Goal: Check status: Check status

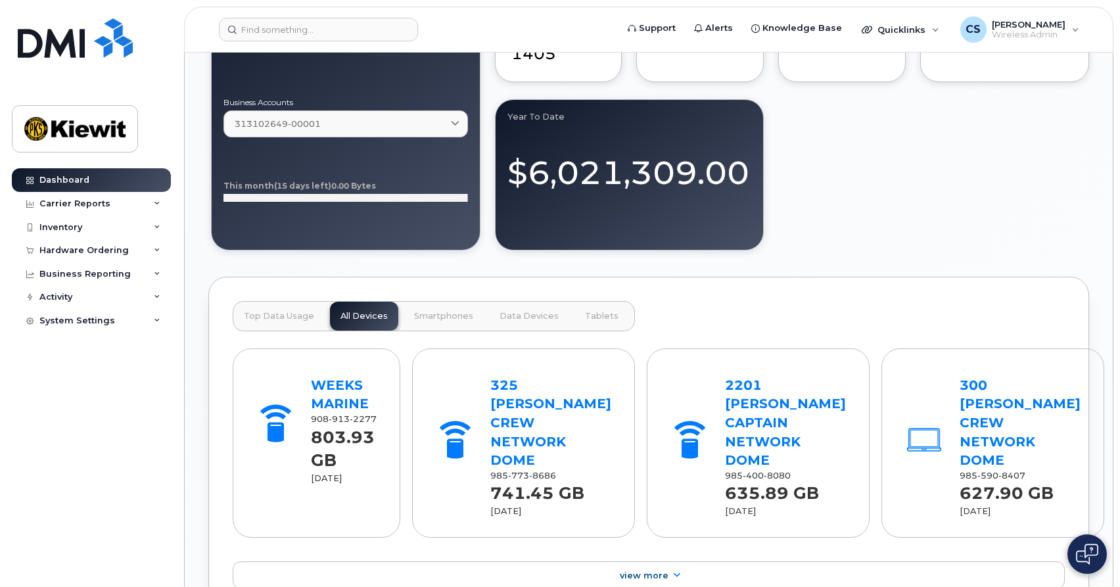
scroll to position [1237, 0]
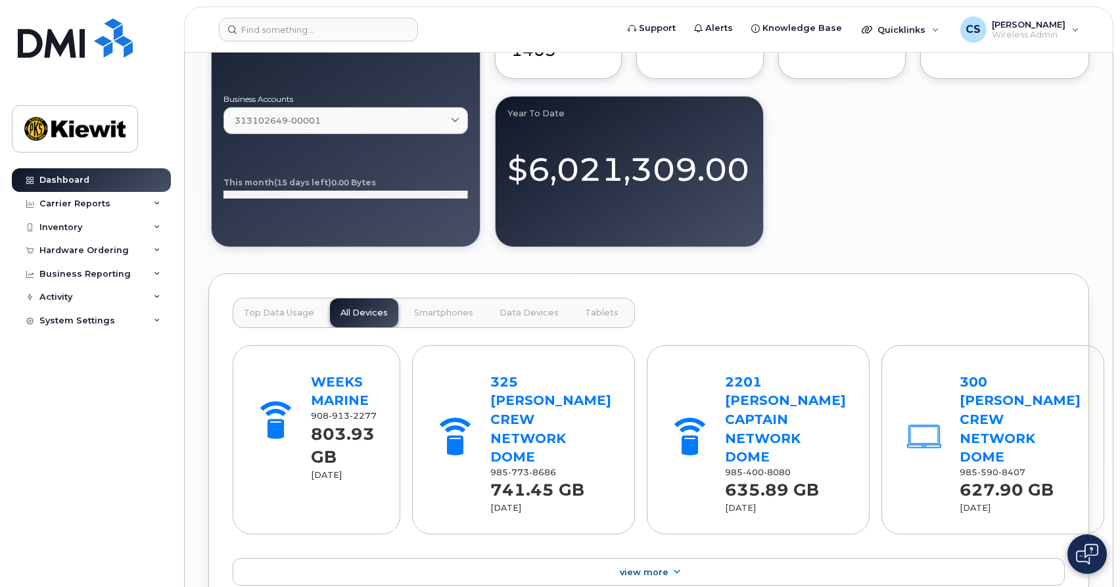
click at [274, 322] on button "Top Data Usage" at bounding box center [278, 312] width 91 height 29
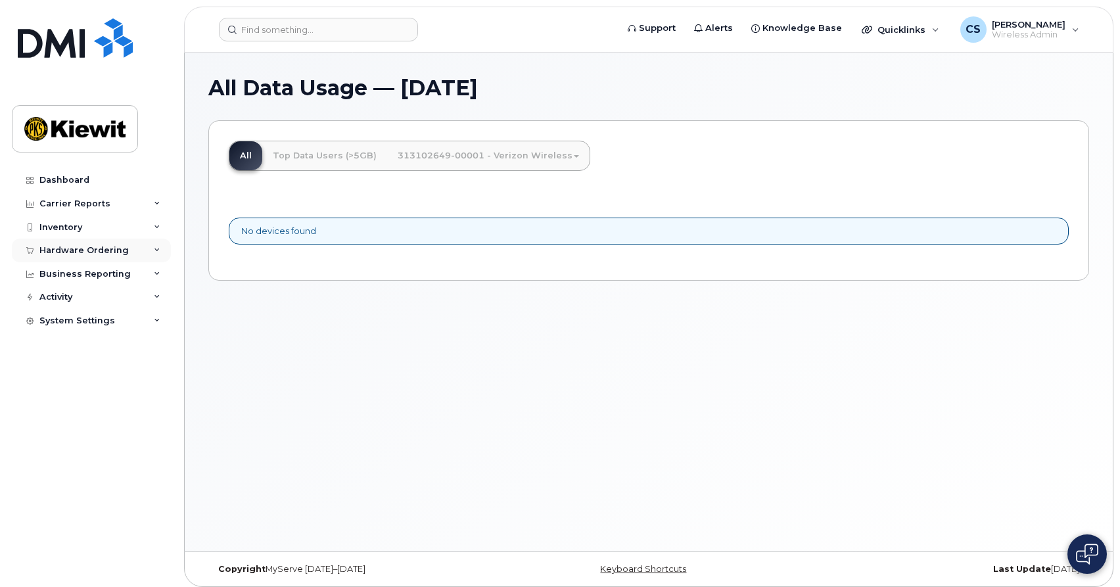
click at [89, 247] on div "Hardware Ordering" at bounding box center [83, 250] width 89 height 11
click at [83, 292] on link "Orders" at bounding box center [103, 299] width 136 height 25
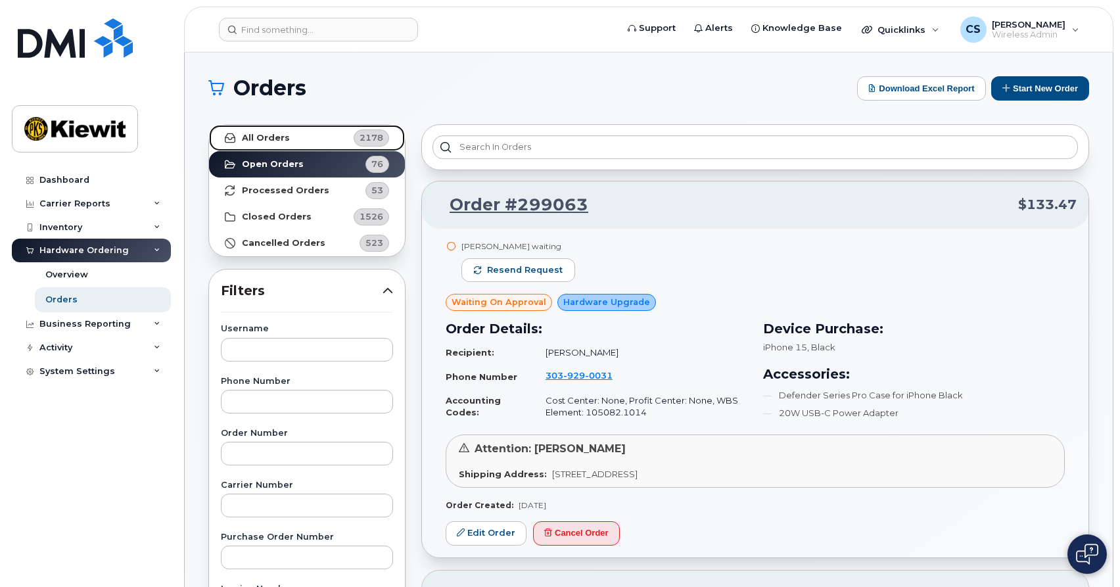
click at [315, 147] on link "All Orders 2178" at bounding box center [307, 138] width 196 height 26
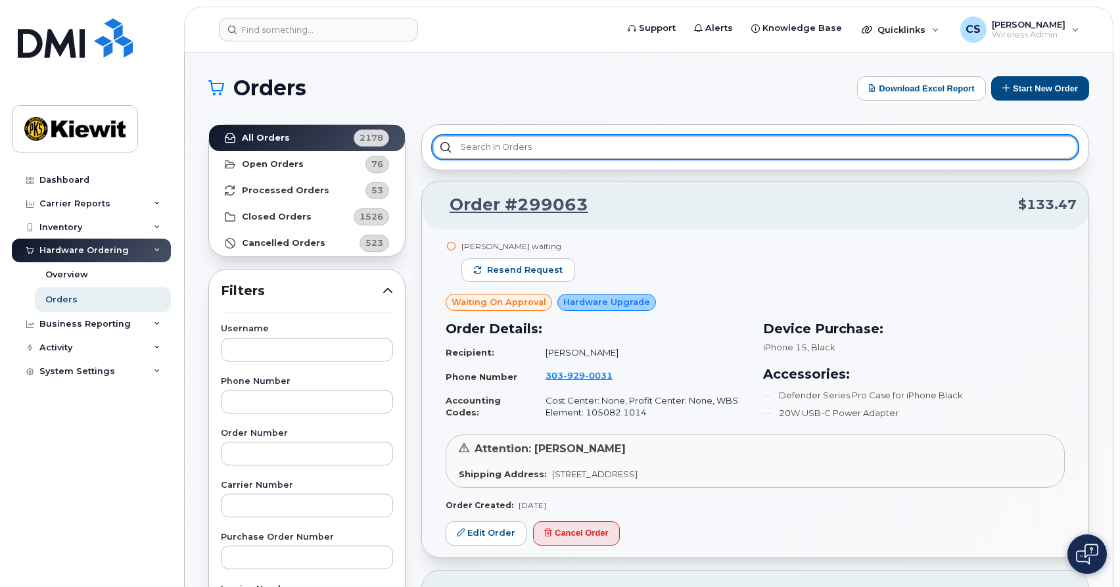
click at [516, 151] on input "text" at bounding box center [754, 147] width 645 height 24
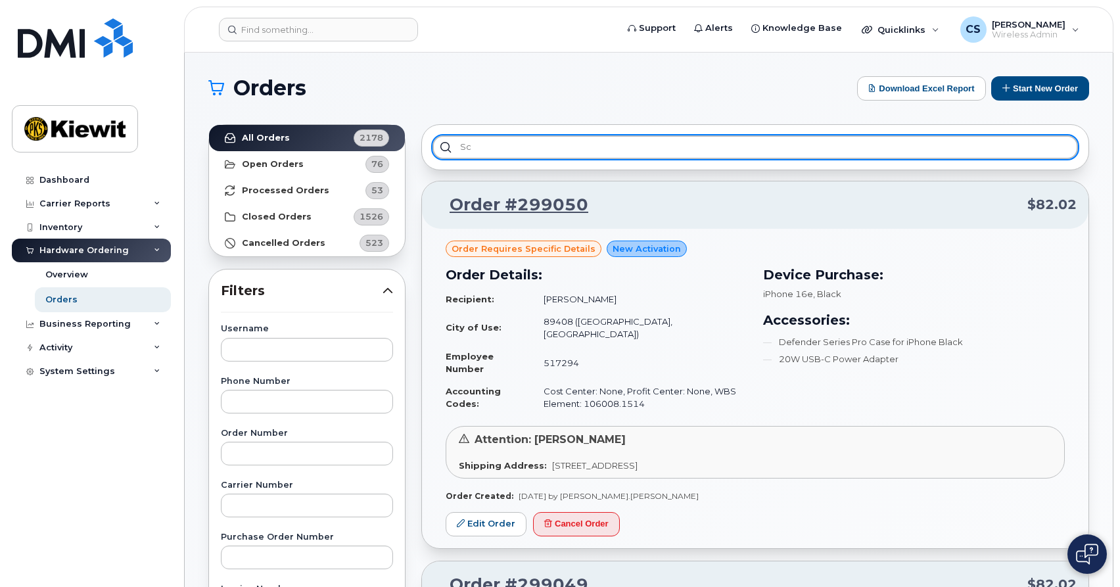
type input "s"
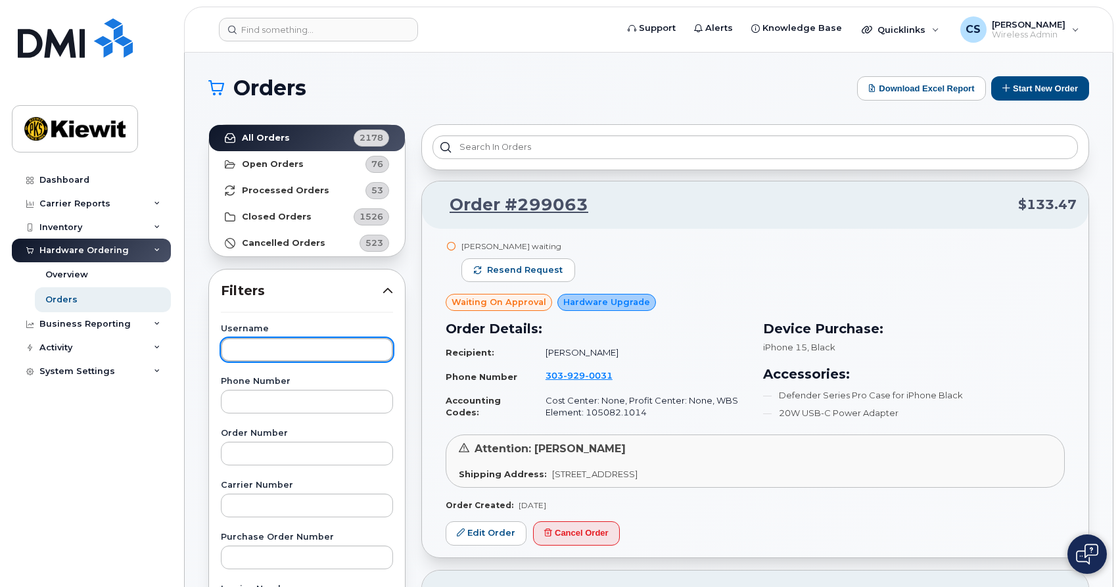
click at [341, 343] on input "text" at bounding box center [307, 350] width 172 height 24
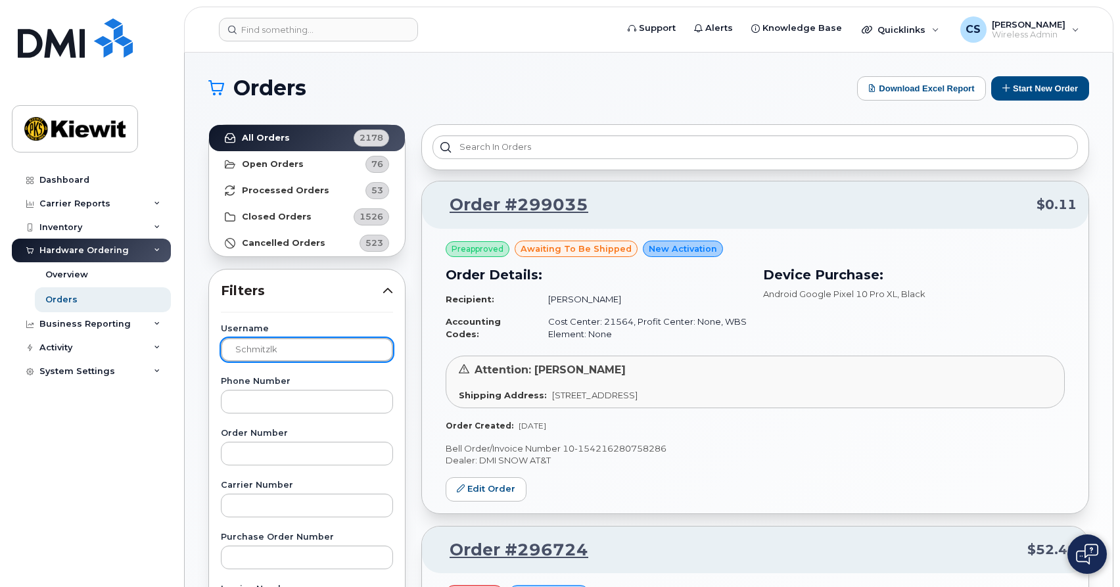
type input "schmitzlk"
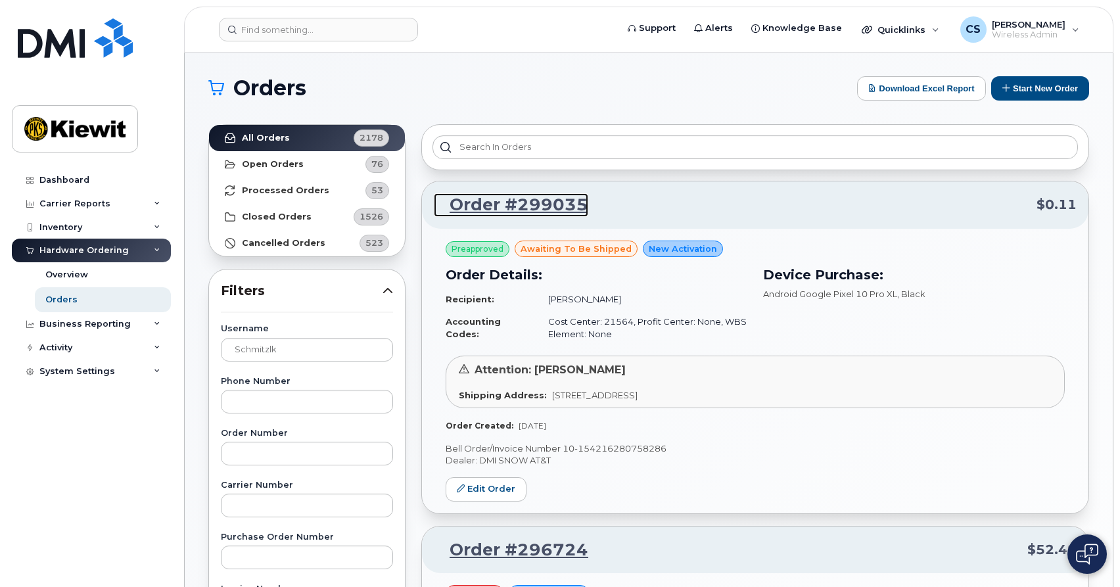
click at [553, 198] on link "Order #299035" at bounding box center [511, 205] width 154 height 24
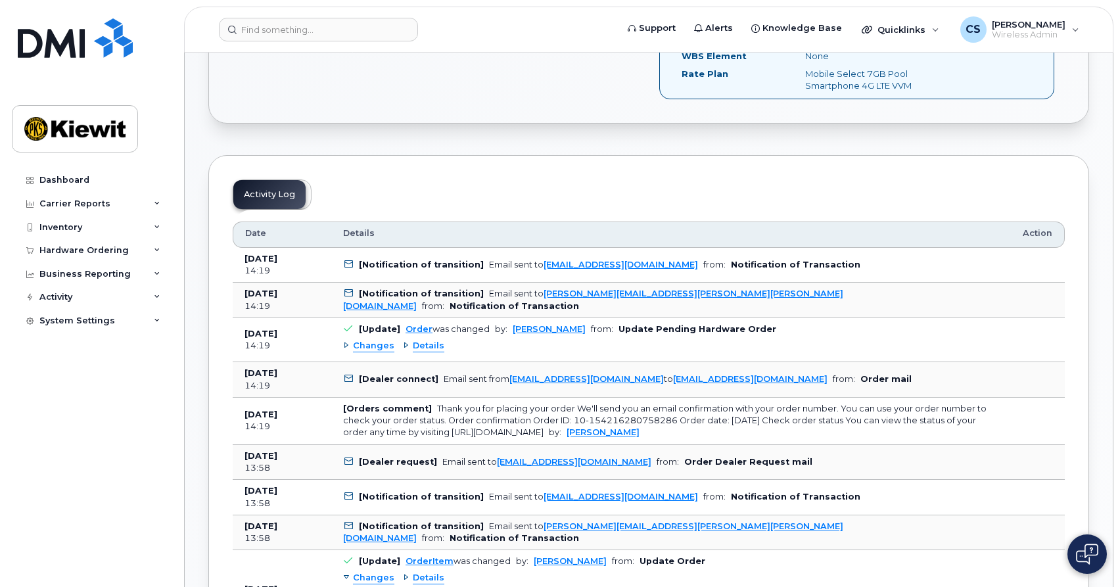
scroll to position [567, 0]
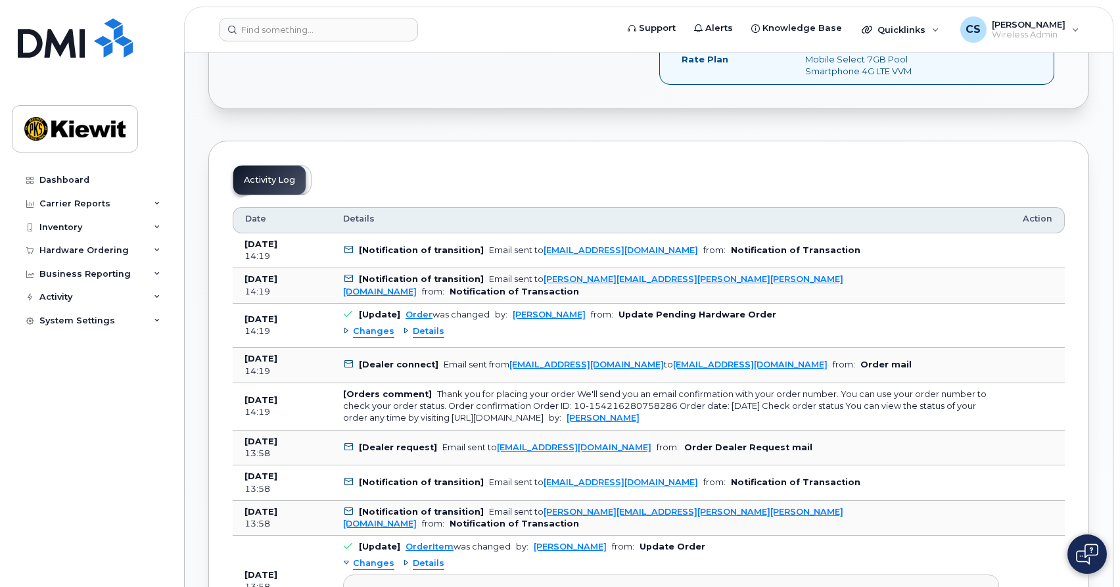
drag, startPoint x: 580, startPoint y: 417, endPoint x: 452, endPoint y: 421, distance: 128.2
click at [452, 421] on div "Thank you for placing your order We'll send you an email confirmation with your…" at bounding box center [664, 406] width 643 height 34
copy div "[URL][DOMAIN_NAME]"
drag, startPoint x: 675, startPoint y: 408, endPoint x: 570, endPoint y: 407, distance: 104.5
click at [570, 407] on div "Thank you for placing your order We'll send you an email confirmation with your…" at bounding box center [664, 406] width 643 height 34
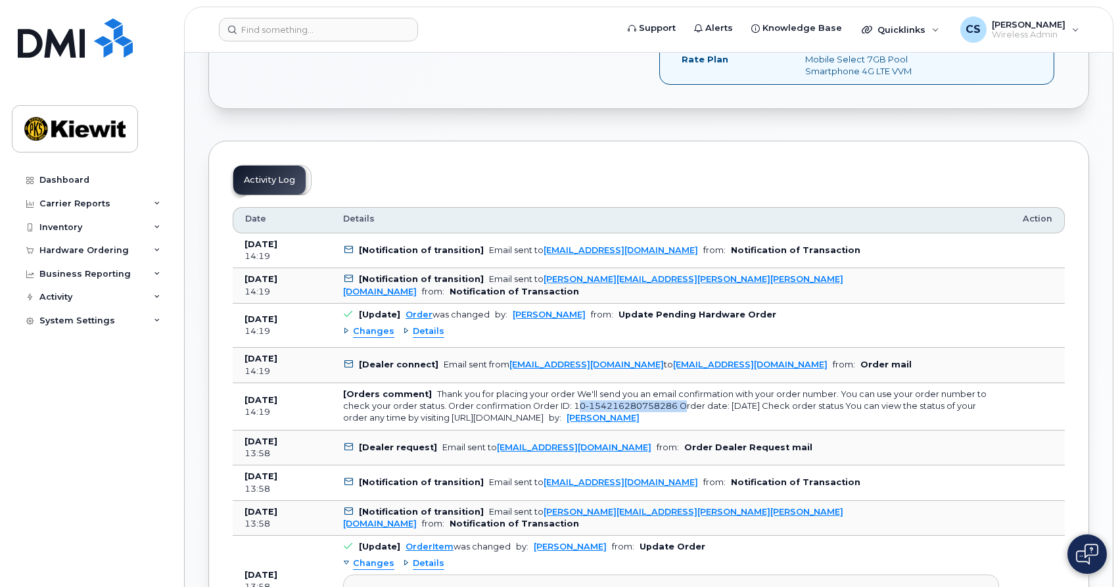
copy div "10-154216280758286"
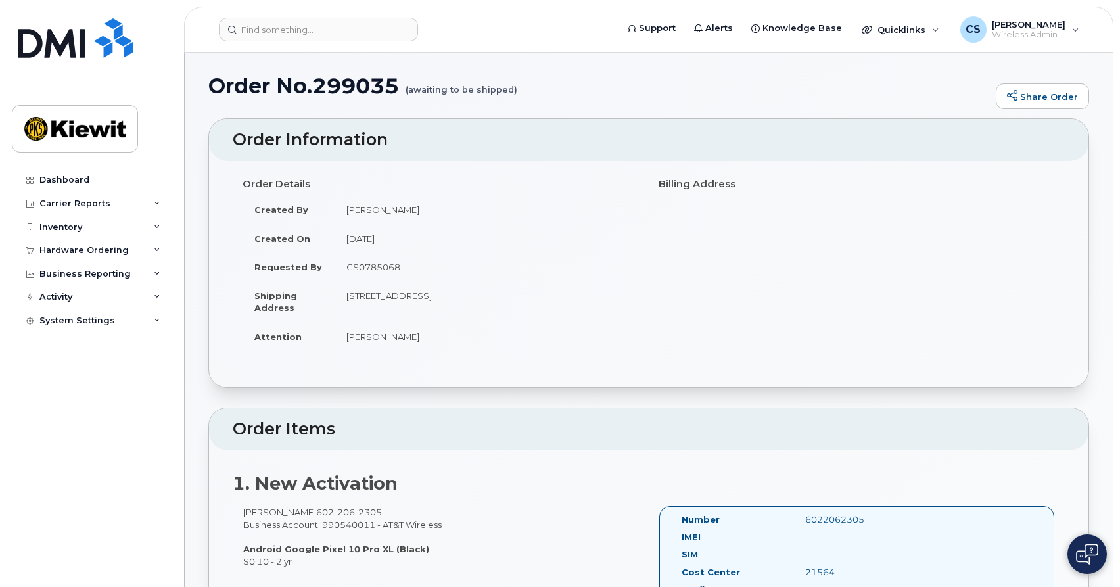
scroll to position [0, 0]
